Goal: Task Accomplishment & Management: Complete application form

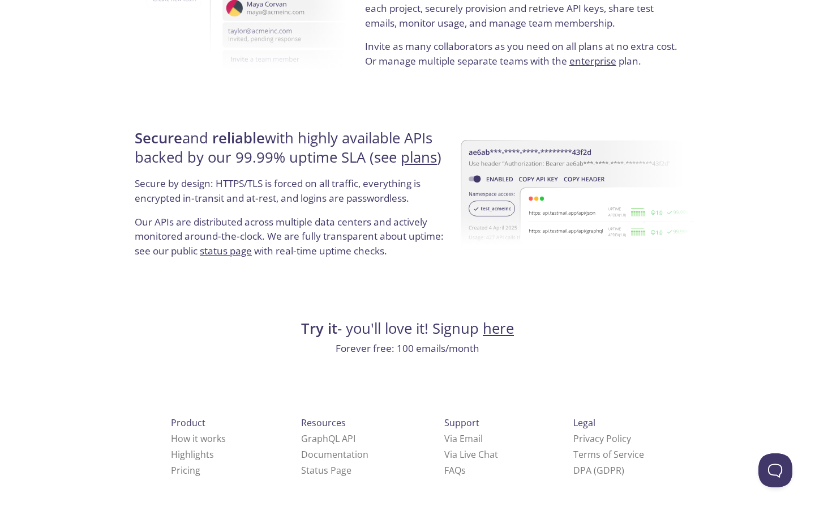
scroll to position [0, 2296]
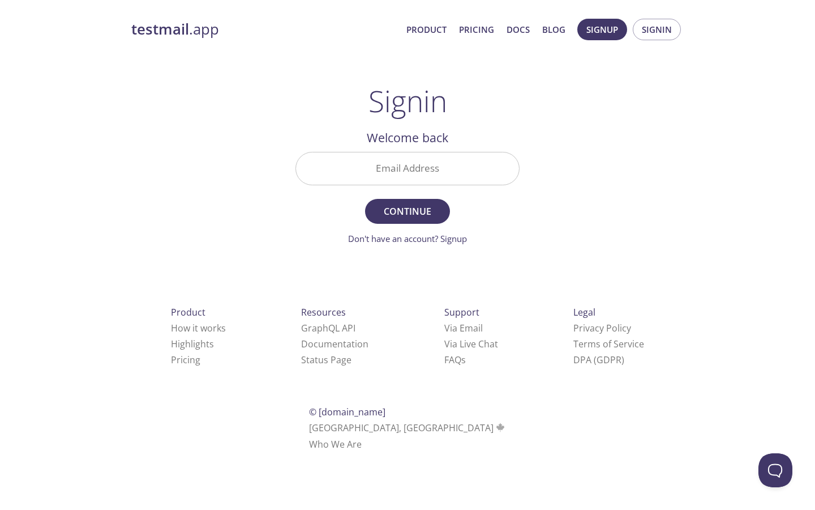
click at [408, 168] on input "Email Address" at bounding box center [407, 168] width 223 height 32
click at [408, 168] on input "[EMAIL_ADDRESS][DOMAIN_NAME]" at bounding box center [407, 168] width 223 height 32
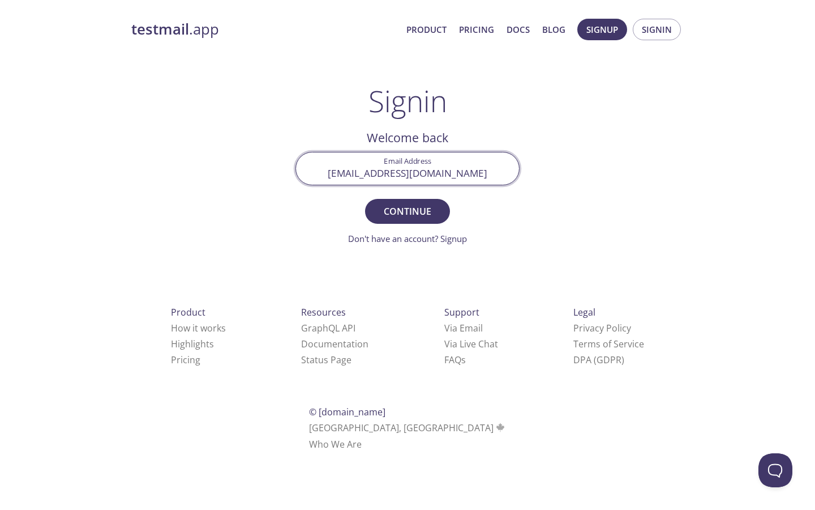
click at [408, 168] on input "[EMAIL_ADDRESS][DOMAIN_NAME]" at bounding box center [407, 168] width 223 height 32
type input "@[DOMAIN_NAME]"
click at [408, 168] on input "[EMAIL_ADDRESS][DOMAIN_NAME]" at bounding box center [407, 168] width 223 height 32
click at [408, 168] on input "isobel72@[EMAIL_ADDRESS][DOMAIN_NAME]" at bounding box center [407, 168] width 223 height 32
type input "[EMAIL_ADDRESS][DOMAIN_NAME]"
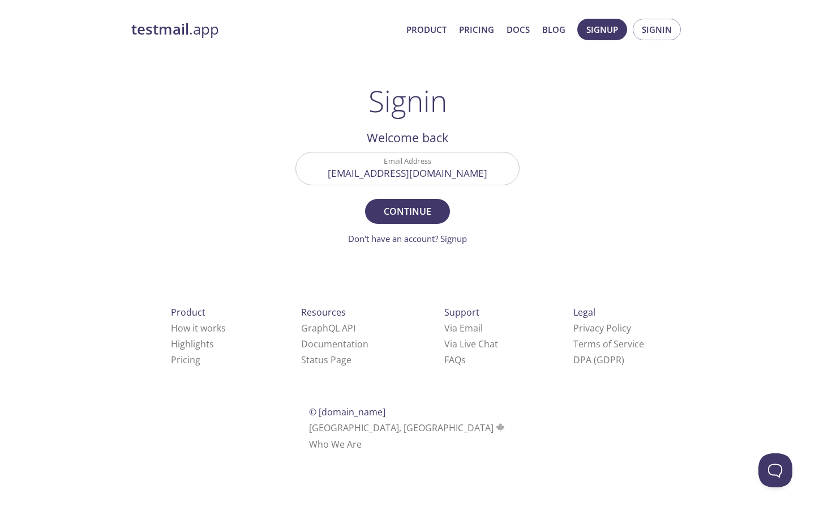
click at [408, 168] on input "[EMAIL_ADDRESS][DOMAIN_NAME]" at bounding box center [407, 168] width 223 height 32
click at [408, 168] on input "predovicalexandrisobel72@[EMAIL_ADDRESS]@[DOMAIN_NAME]" at bounding box center [407, 168] width 223 height 32
type input "[EMAIL_ADDRESS][DOMAIN_NAME]"
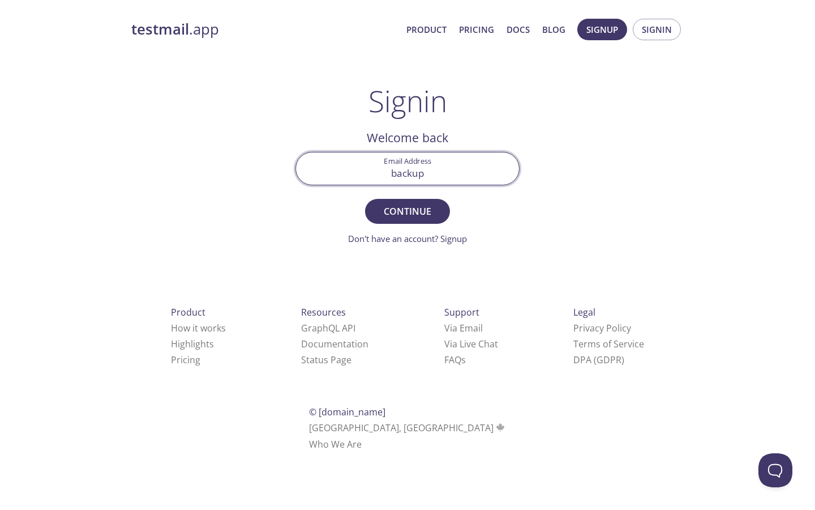
click at [408, 168] on input "backup" at bounding box center [407, 168] width 223 height 32
click at [408, 168] on input "bacpredovicalexandrisobel72@[EMAIL_ADDRESS]@gmail.comkup" at bounding box center [407, 168] width 223 height 32
type input "[EMAIL_ADDRESS]"
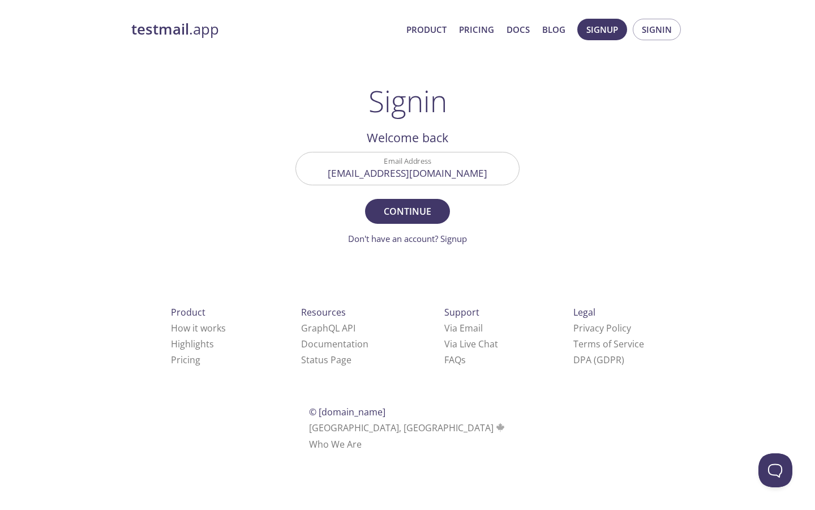
click at [365, 199] on button "Continue" at bounding box center [407, 211] width 85 height 25
click at [408, 211] on span "Continue" at bounding box center [408, 211] width 60 height 16
click at [408, 168] on input "[EMAIL_ADDRESS][DOMAIN_NAME]" at bounding box center [407, 168] width 223 height 32
type input "@[DOMAIN_NAME]"
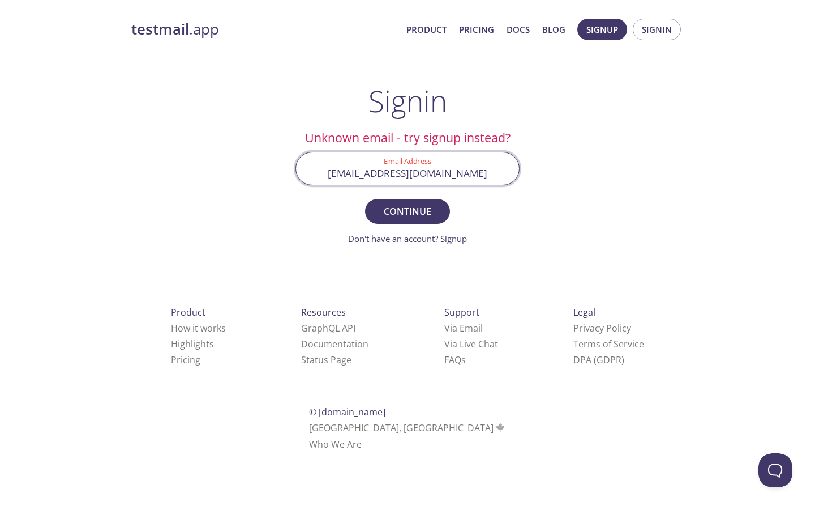
click at [365, 199] on button "Continue" at bounding box center [407, 211] width 85 height 25
click at [408, 211] on span "Continue" at bounding box center [408, 211] width 60 height 16
click at [408, 168] on input "[EMAIL_ADDRESS][DOMAIN_NAME]" at bounding box center [407, 168] width 223 height 32
type input "[EMAIL_ADDRESS][DOMAIN_NAME]"
click at [365, 199] on button "Continue" at bounding box center [407, 211] width 85 height 25
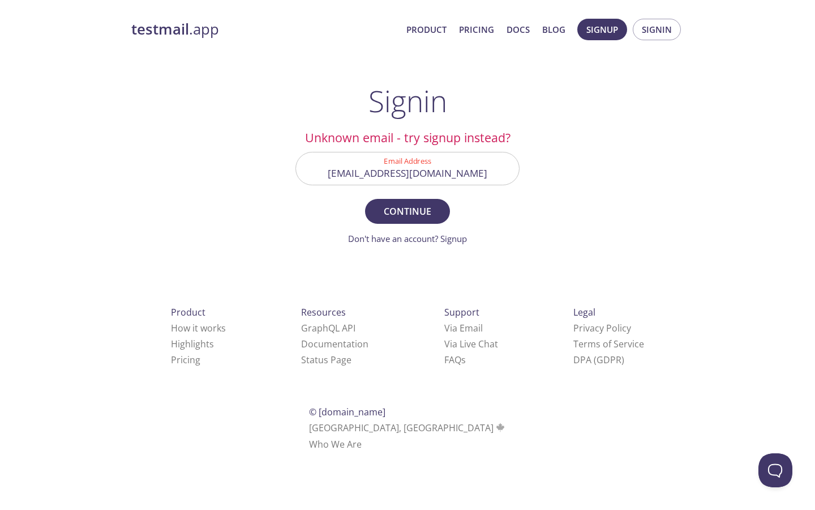
click at [408, 211] on span "Continue" at bounding box center [408, 211] width 60 height 16
click at [408, 168] on input "[EMAIL_ADDRESS][DOMAIN_NAME]" at bounding box center [407, 168] width 223 height 32
type input "[DOMAIN_NAME]"
click at [365, 199] on button "Continue" at bounding box center [407, 211] width 85 height 25
click at [408, 211] on span "Continue" at bounding box center [408, 211] width 60 height 16
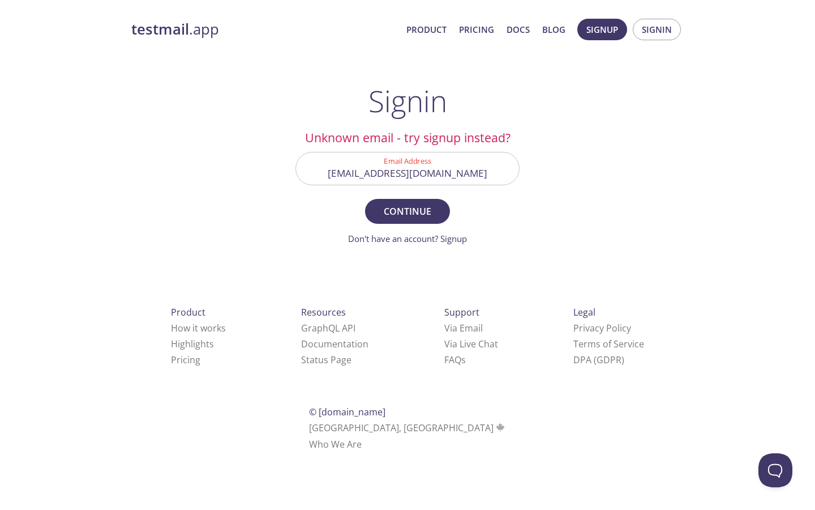
click at [408, 168] on input "[EMAIL_ADDRESS][DOMAIN_NAME]" at bounding box center [407, 168] width 223 height 32
type input "@[DOMAIN_NAME]"
type input "[EMAIL_ADDRESS][DOMAIN_NAME]"
